Goal: Task Accomplishment & Management: Manage account settings

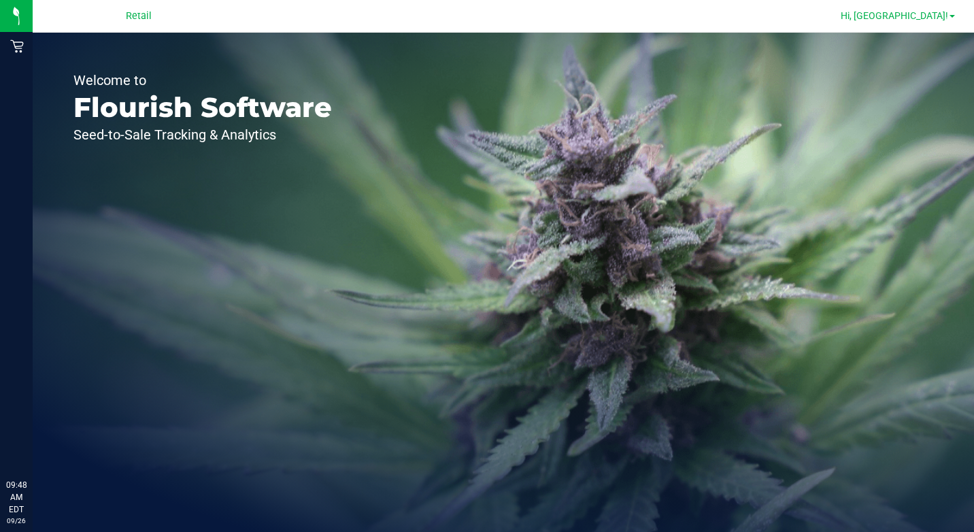
click at [926, 10] on span "Hi, [GEOGRAPHIC_DATA]!" at bounding box center [895, 15] width 108 height 11
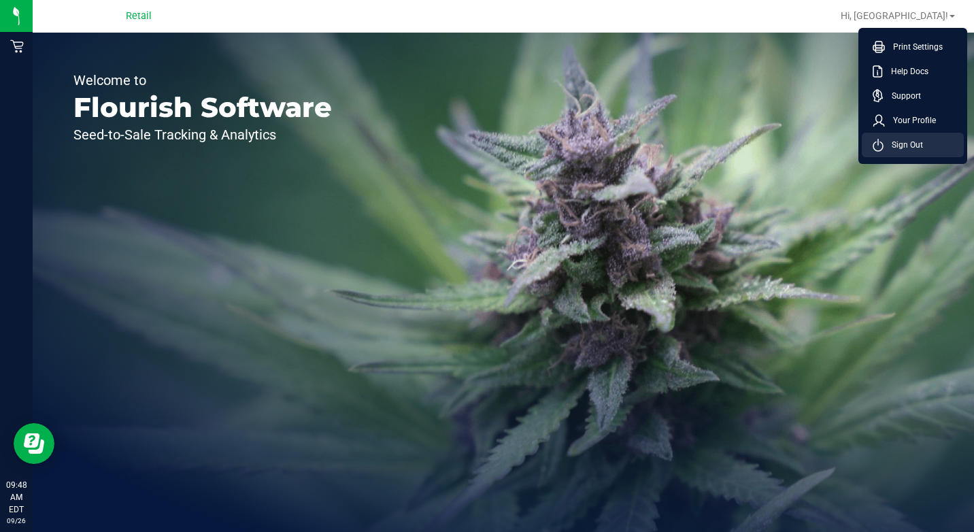
click at [894, 146] on span "Sign Out" at bounding box center [903, 145] width 39 height 14
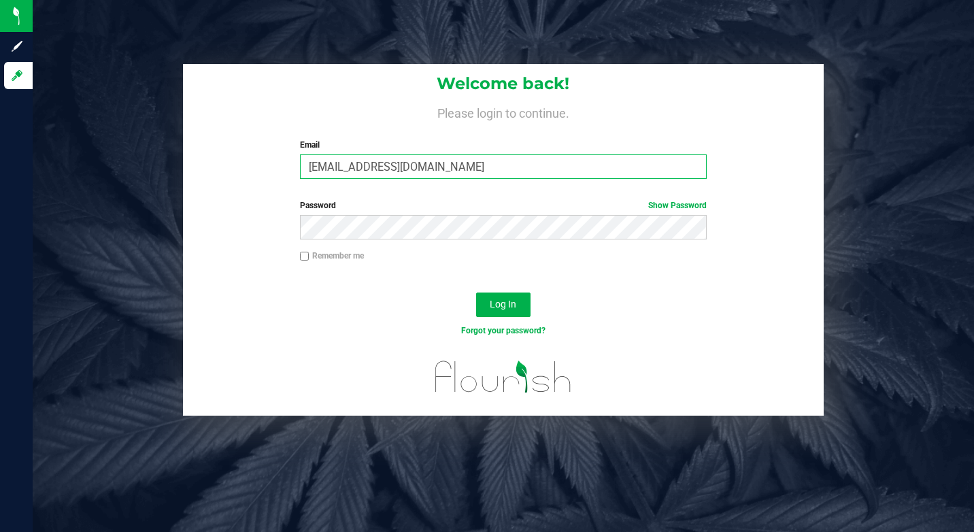
click at [516, 160] on input "[EMAIL_ADDRESS][DOMAIN_NAME]" at bounding box center [503, 166] width 407 height 24
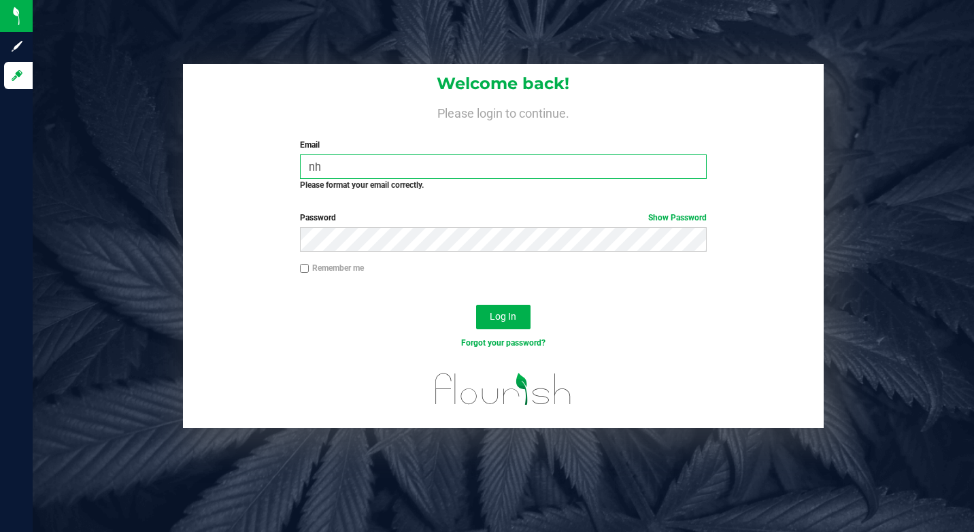
type input "n"
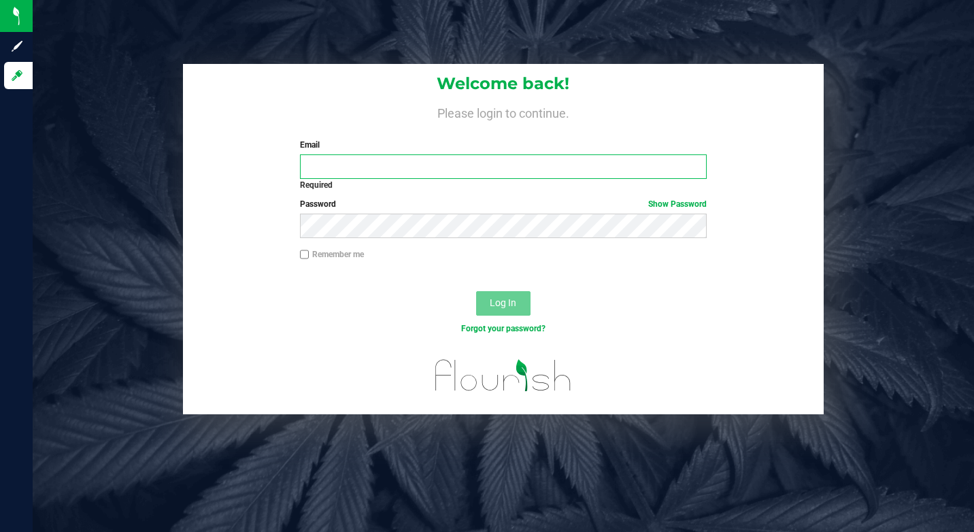
click at [507, 168] on input "Email" at bounding box center [503, 166] width 407 height 24
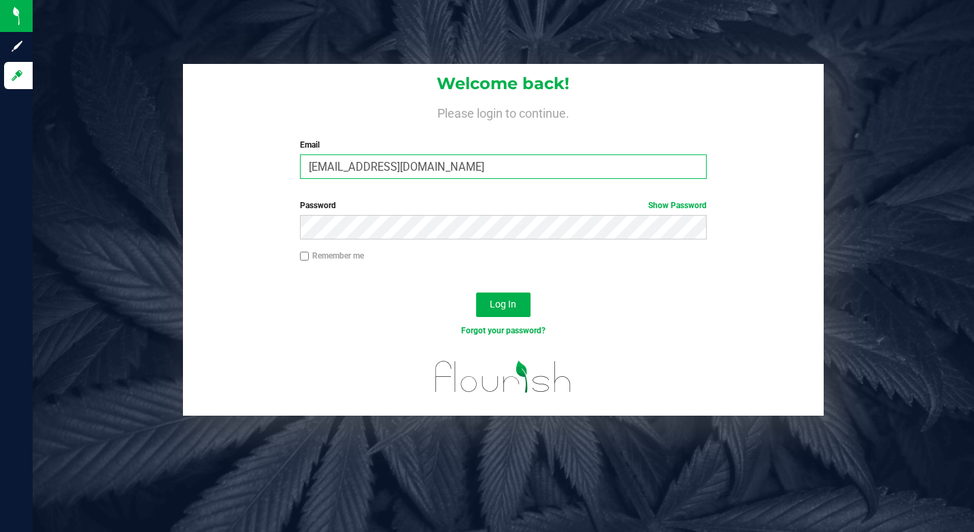
type input "[EMAIL_ADDRESS][DOMAIN_NAME]"
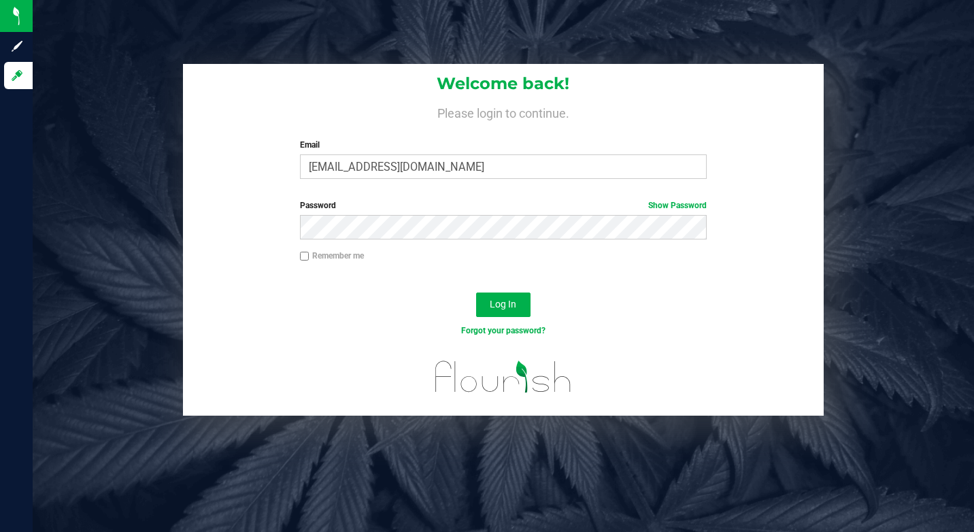
click at [641, 298] on div "Log In" at bounding box center [504, 309] width 642 height 46
click at [519, 293] on button "Log In" at bounding box center [503, 305] width 54 height 24
click at [510, 298] on button "Log In" at bounding box center [503, 305] width 54 height 24
